Goal: Check status: Check status

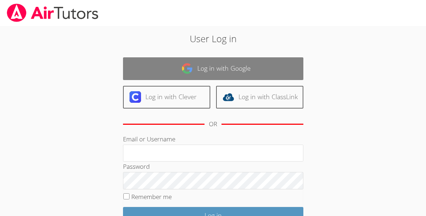
click at [185, 76] on link "Log in with Google" at bounding box center [213, 68] width 180 height 23
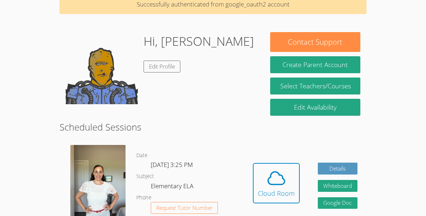
scroll to position [36, 0]
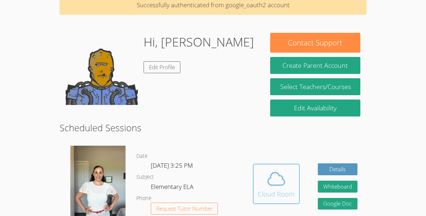
click at [279, 186] on icon at bounding box center [276, 179] width 20 height 20
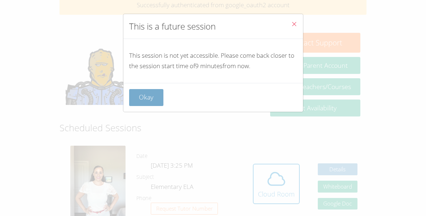
click at [144, 98] on button "Okay" at bounding box center [146, 97] width 35 height 17
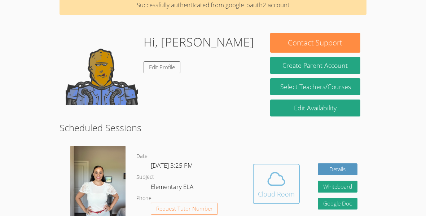
click at [263, 195] on div "Cloud Room" at bounding box center [276, 194] width 37 height 10
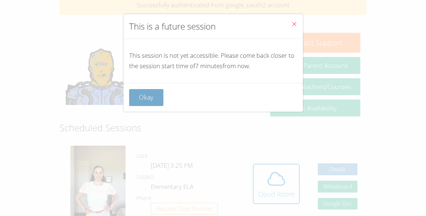
click at [144, 100] on button "Okay" at bounding box center [146, 97] width 35 height 17
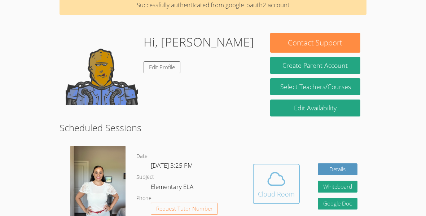
click at [271, 193] on div "Cloud Room" at bounding box center [276, 194] width 37 height 10
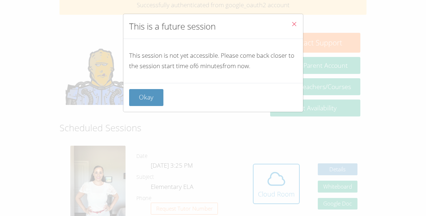
click at [139, 82] on div "This session is not yet accessible. Please come back closer to the session star…" at bounding box center [213, 61] width 180 height 44
click at [137, 99] on button "Okay" at bounding box center [146, 97] width 35 height 17
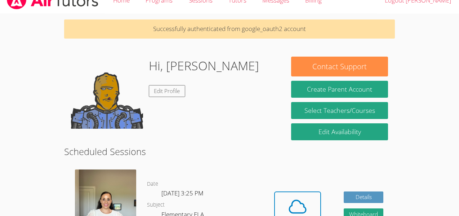
scroll to position [0, 0]
